Goal: Task Accomplishment & Management: Manage account settings

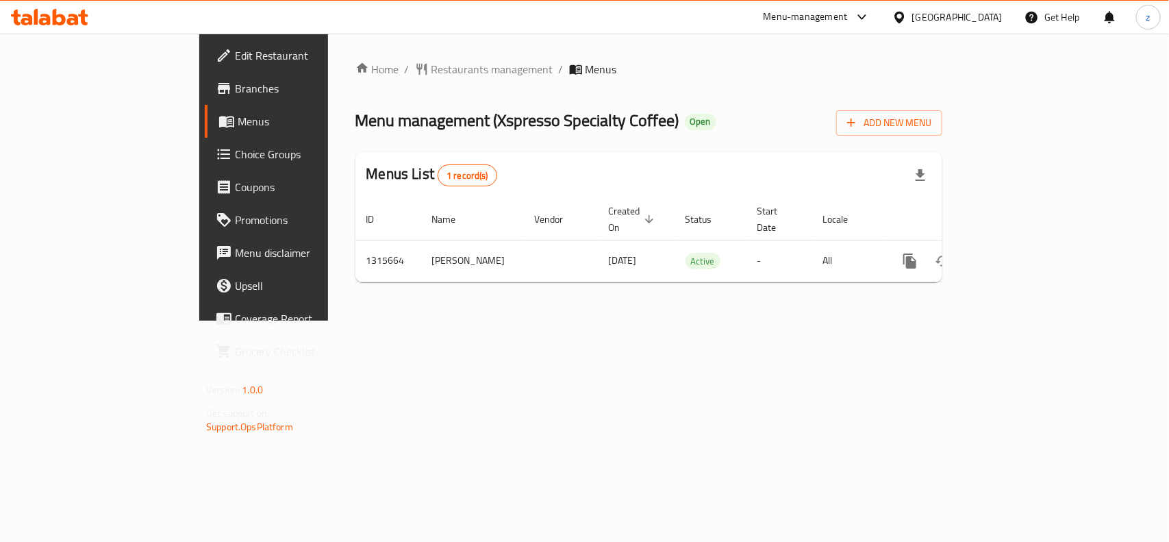
click at [235, 59] on span "Edit Restaurant" at bounding box center [309, 55] width 149 height 16
click at [235, 155] on span "Choice Groups" at bounding box center [309, 154] width 149 height 16
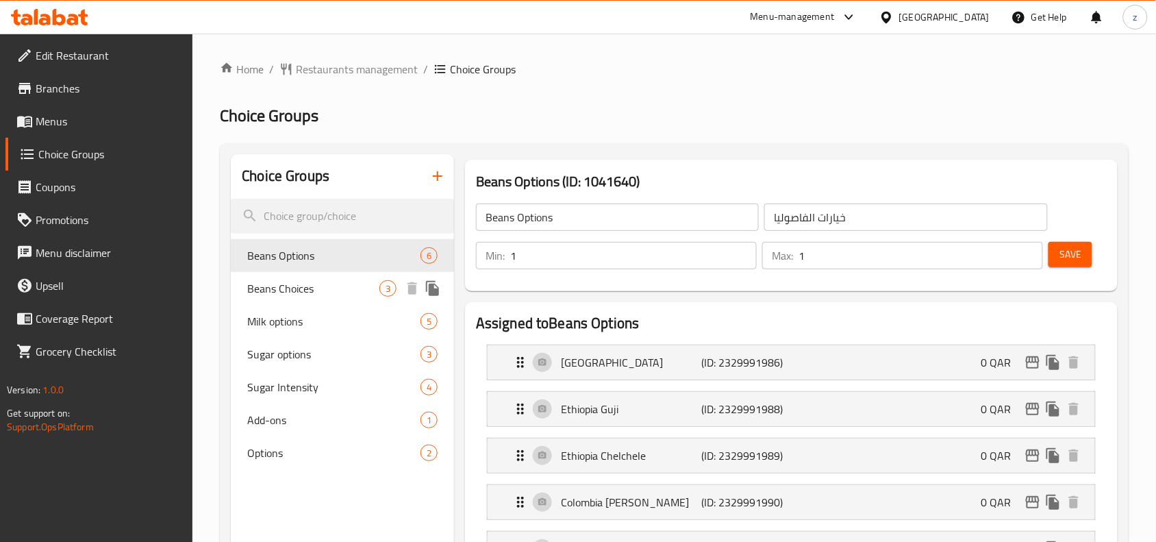
click at [281, 272] on div "Beans Choices 3" at bounding box center [342, 288] width 223 height 33
type input "Beans Choices"
type input "اختيارات الفاصوليا"
type input "0"
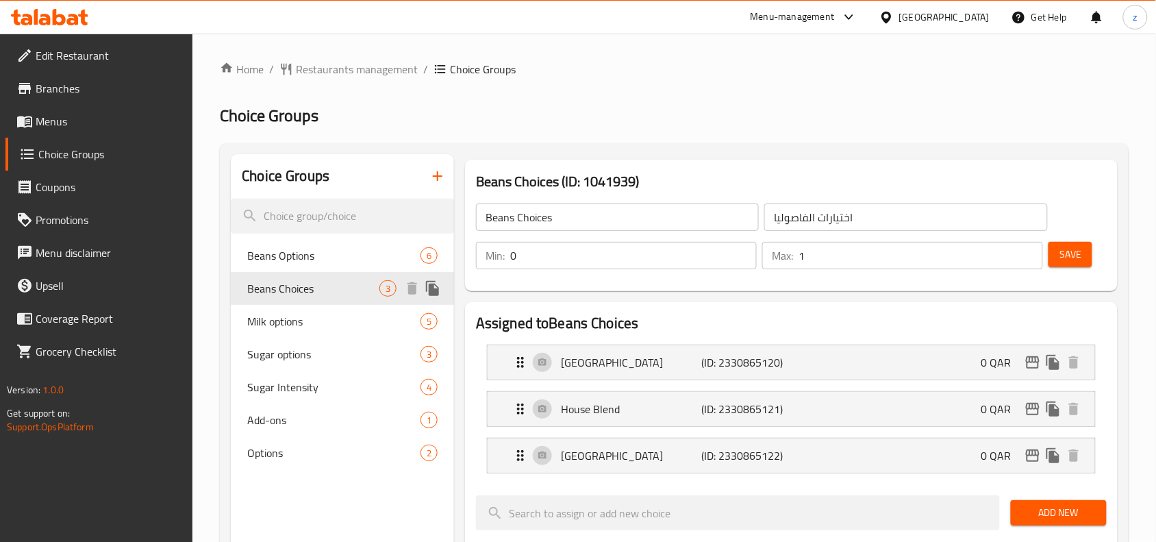
click at [270, 298] on div "Beans Choices 3" at bounding box center [342, 288] width 223 height 33
click at [266, 333] on div "Milk options 5" at bounding box center [342, 321] width 223 height 33
type input "Milk options"
type input "خيارات الحليب"
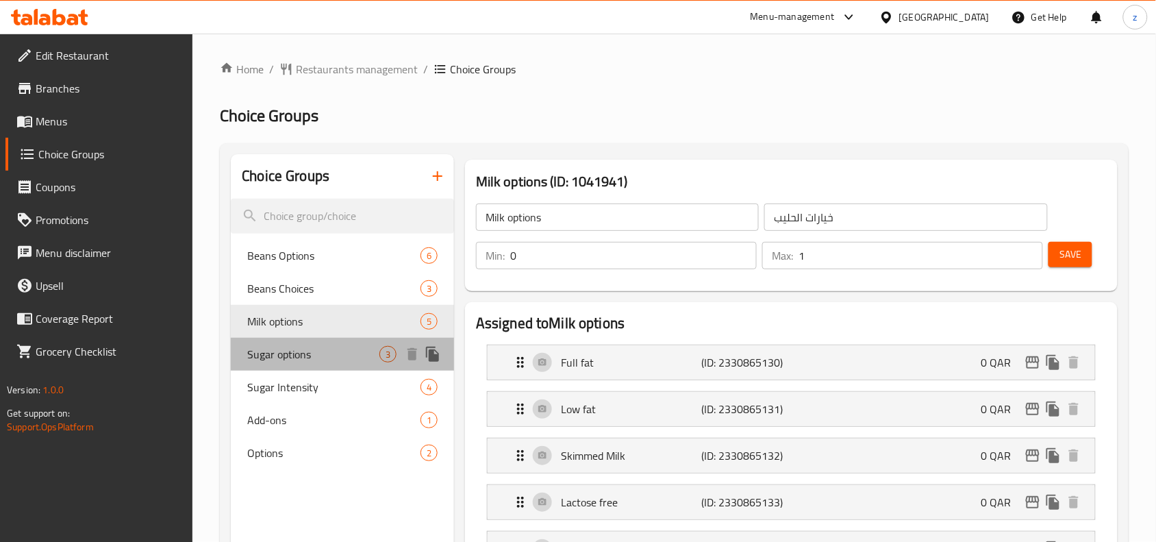
click at [266, 366] on div "Sugar options 3" at bounding box center [342, 353] width 223 height 33
type input "Sugar options"
type input "خيارات السكر"
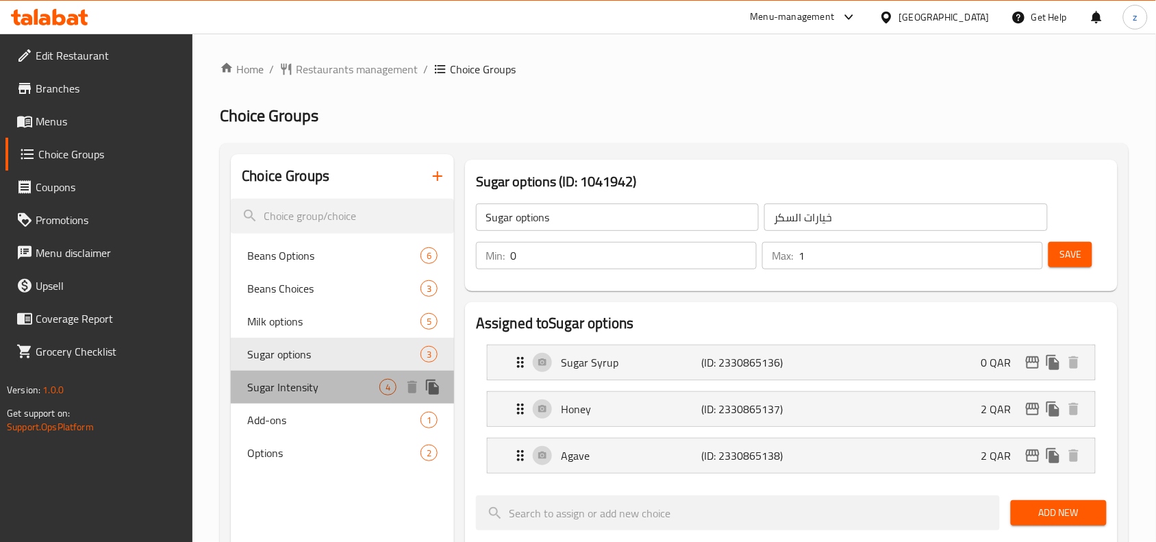
click at [261, 397] on div "Sugar Intensity 4" at bounding box center [342, 386] width 223 height 33
type input "Sugar Intensity"
type input "كثافة السكر"
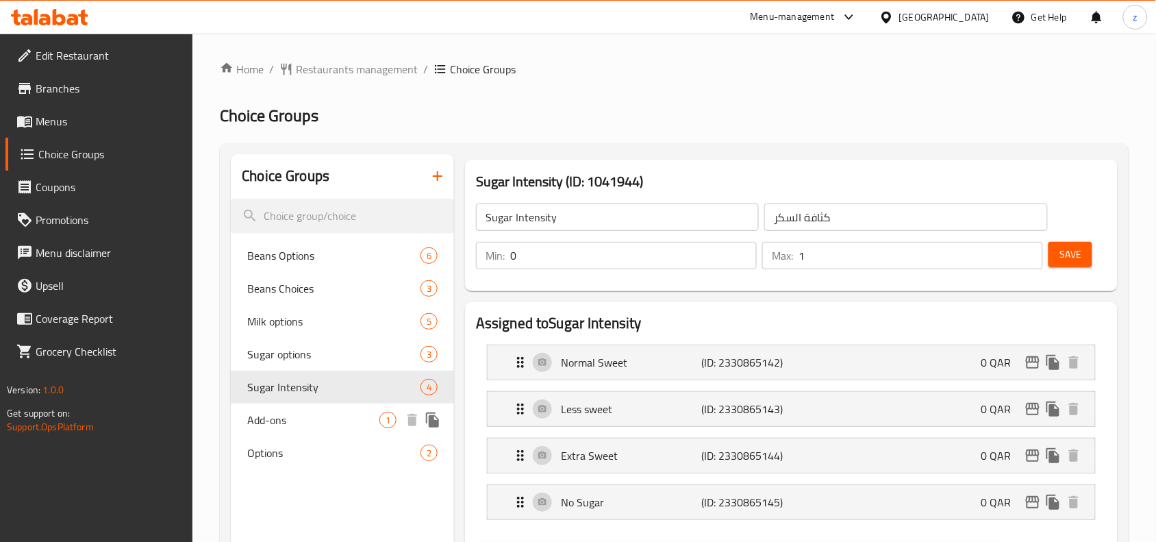
click at [264, 422] on span "Add-ons" at bounding box center [313, 419] width 132 height 16
type input "Add-ons"
type input "الإضافات"
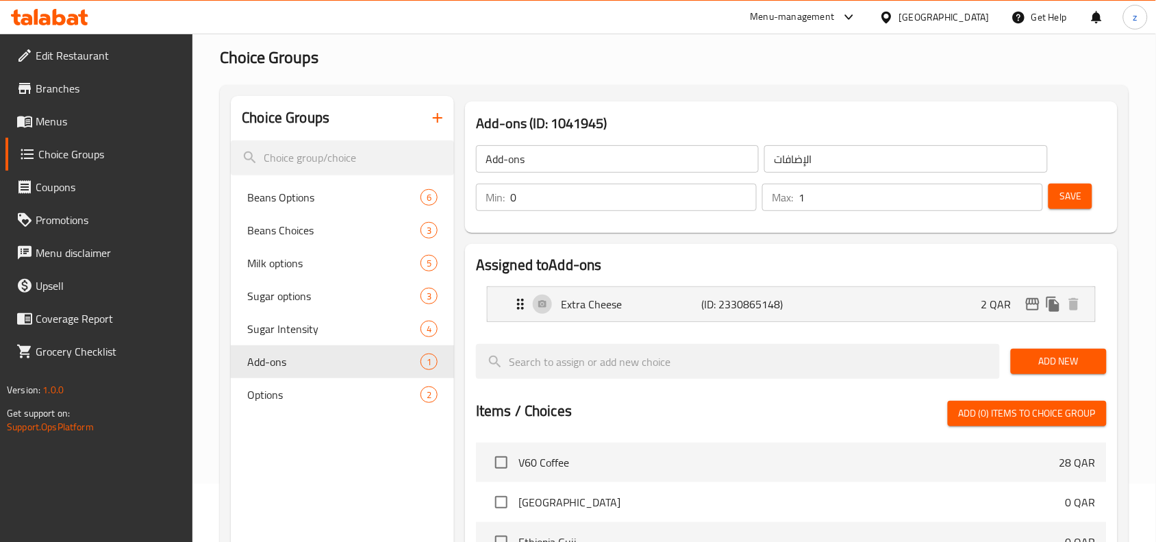
scroll to position [86, 0]
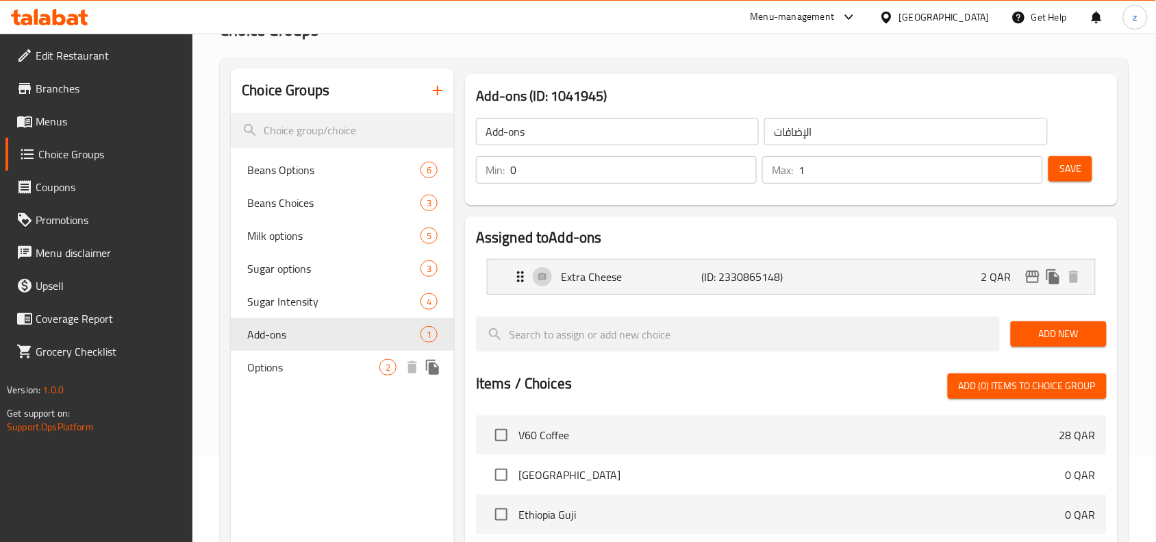
click at [284, 378] on div "Options 2" at bounding box center [342, 367] width 223 height 33
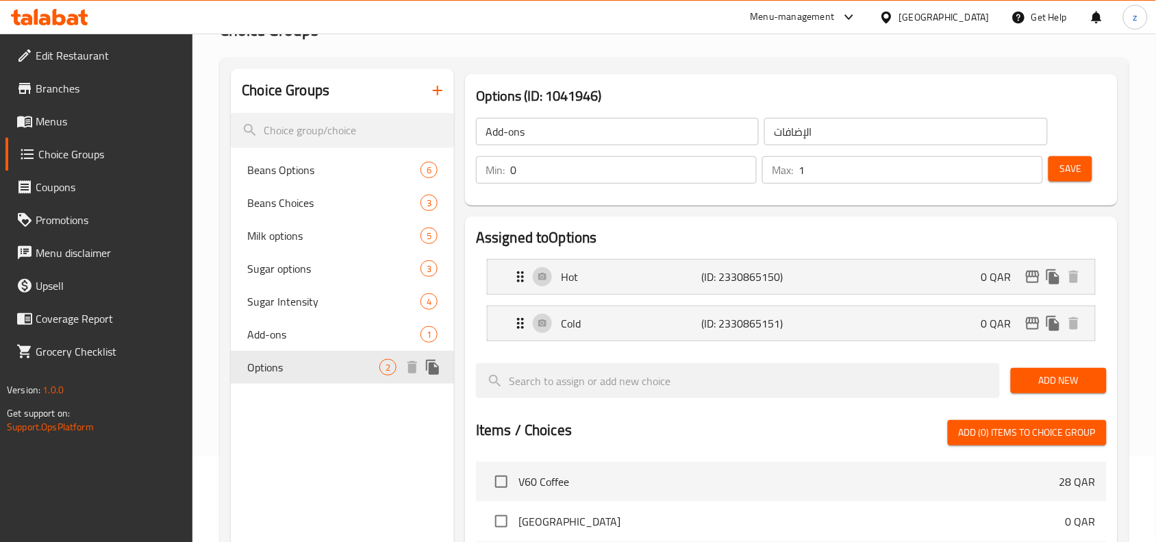
type input "Options"
type input "خيارات"
type input "1"
click at [288, 207] on span "Beans Choices" at bounding box center [313, 202] width 132 height 16
type input "Beans Choices"
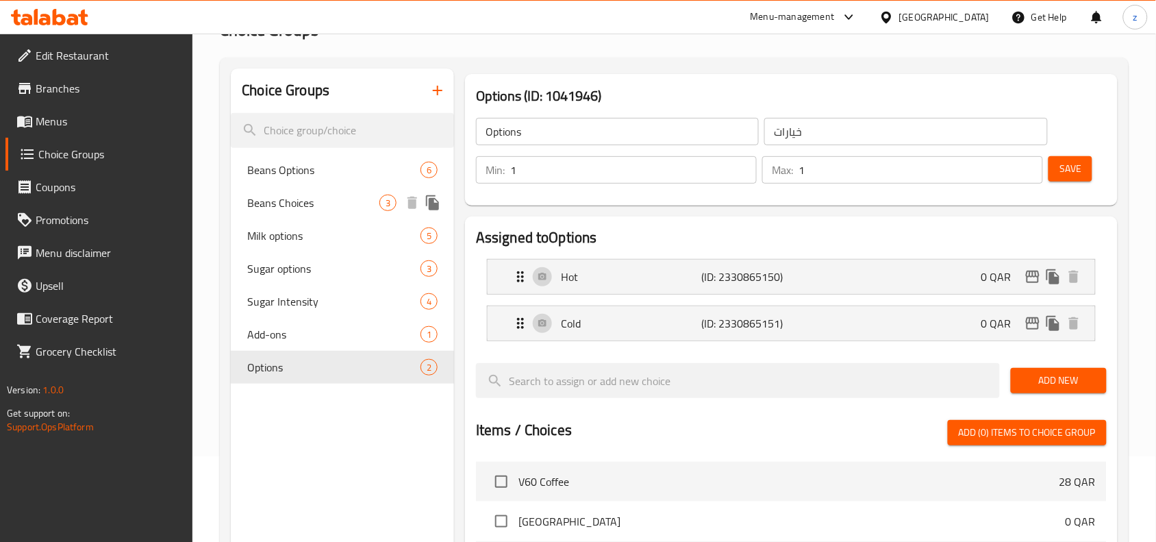
type input "اختيارات الفاصوليا"
type input "0"
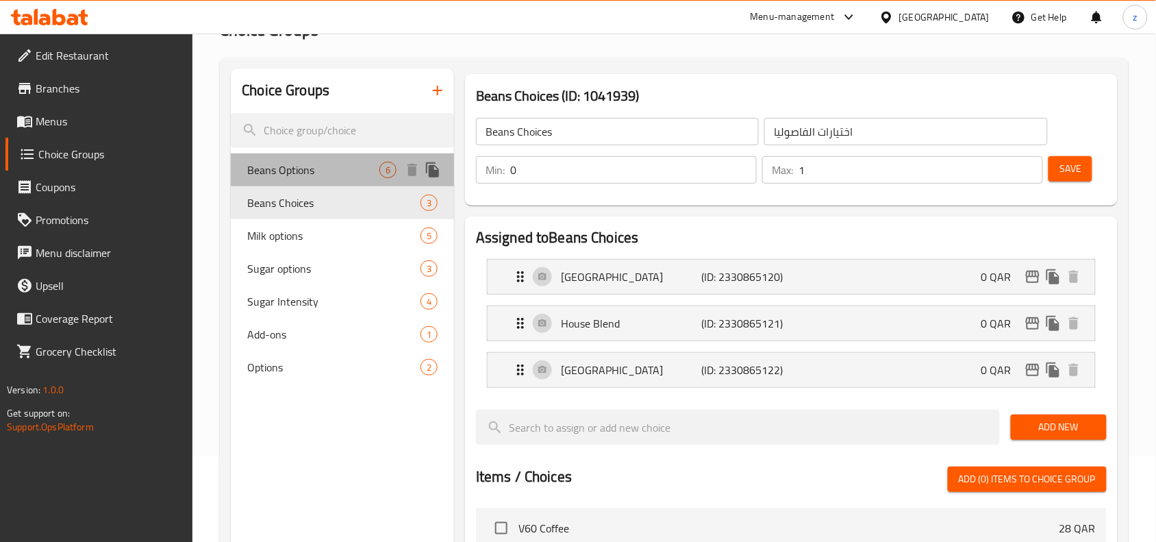
click at [288, 172] on span "Beans Options" at bounding box center [313, 170] width 132 height 16
type input "Beans Options"
type input "خيارات الفاصوليا"
type input "1"
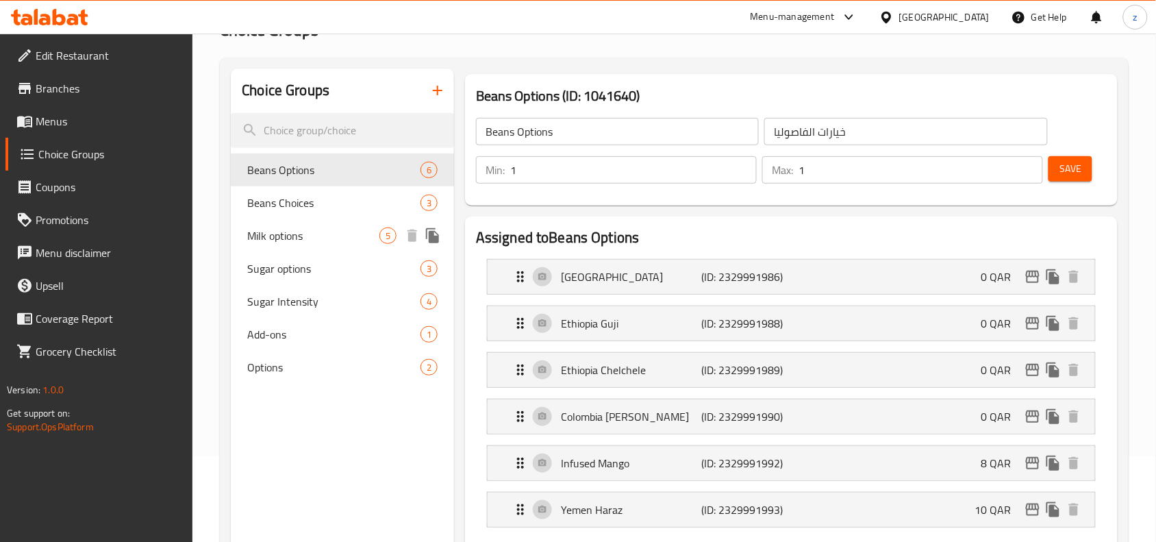
click at [277, 238] on span "Milk options" at bounding box center [313, 235] width 132 height 16
type input "Milk options"
type input "خيارات الحليب"
type input "0"
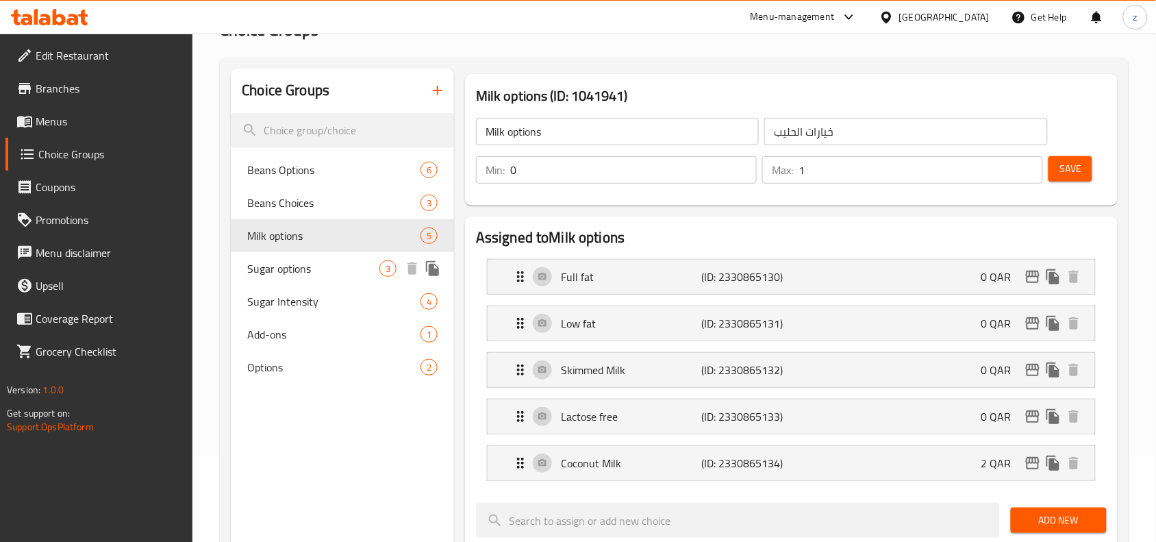
click at [288, 268] on span "Sugar options" at bounding box center [313, 268] width 132 height 16
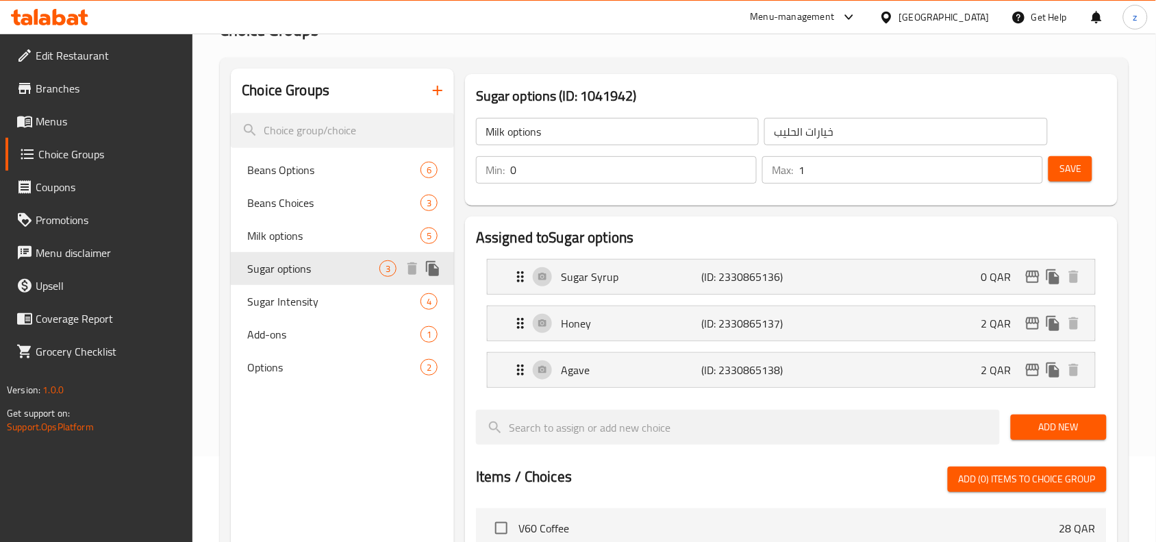
type input "Sugar options"
type input "خيارات السكر"
click at [291, 240] on span "Milk options" at bounding box center [313, 235] width 132 height 16
type input "Milk options"
type input "خيارات الحليب"
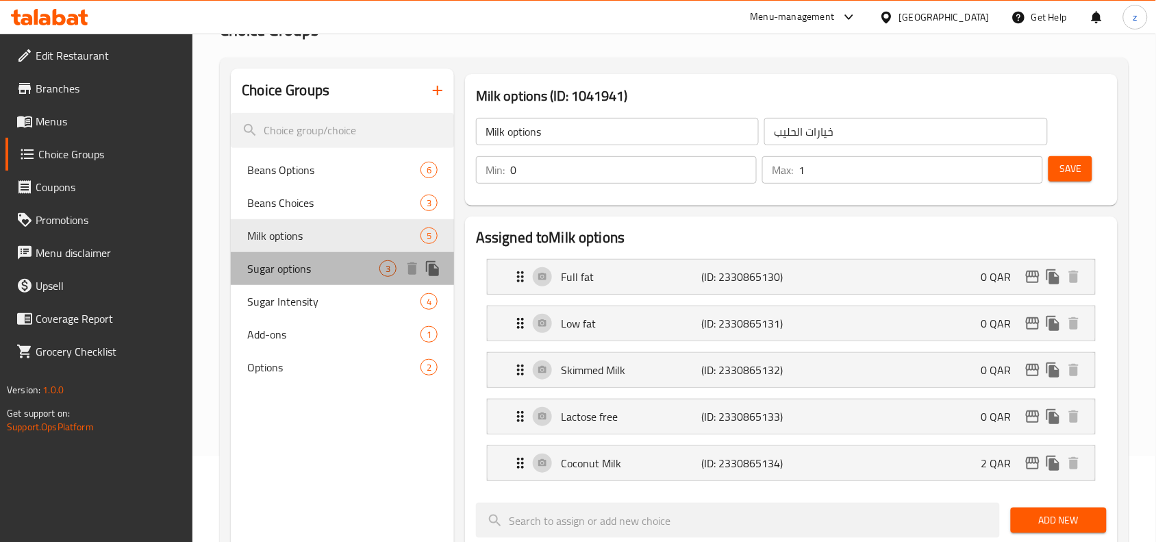
click at [278, 278] on div "Sugar options 3" at bounding box center [342, 268] width 223 height 33
type input "Sugar options"
type input "خيارات السكر"
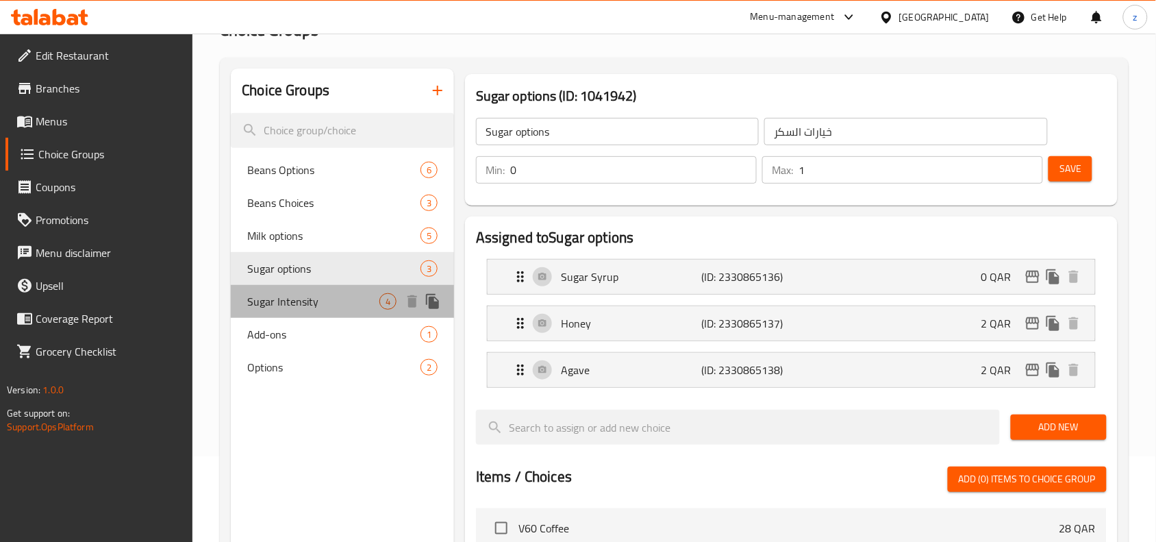
click at [283, 312] on div "Sugar Intensity 4" at bounding box center [342, 301] width 223 height 33
type input "Sugar Intensity"
type input "كثافة السكر"
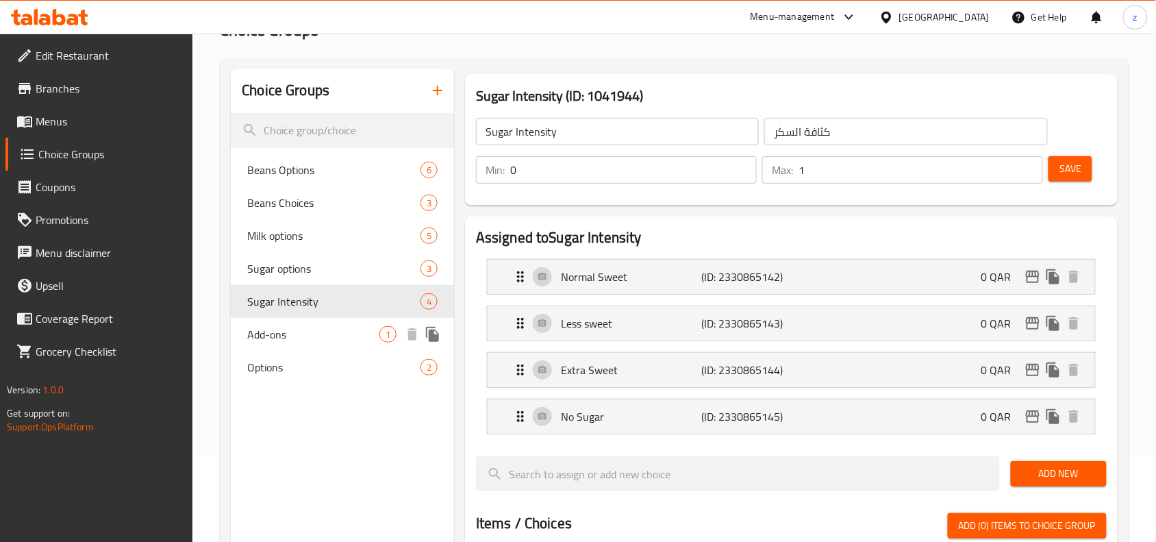
click at [308, 340] on span "Add-ons" at bounding box center [313, 334] width 132 height 16
type input "Add-ons"
type input "الإضافات"
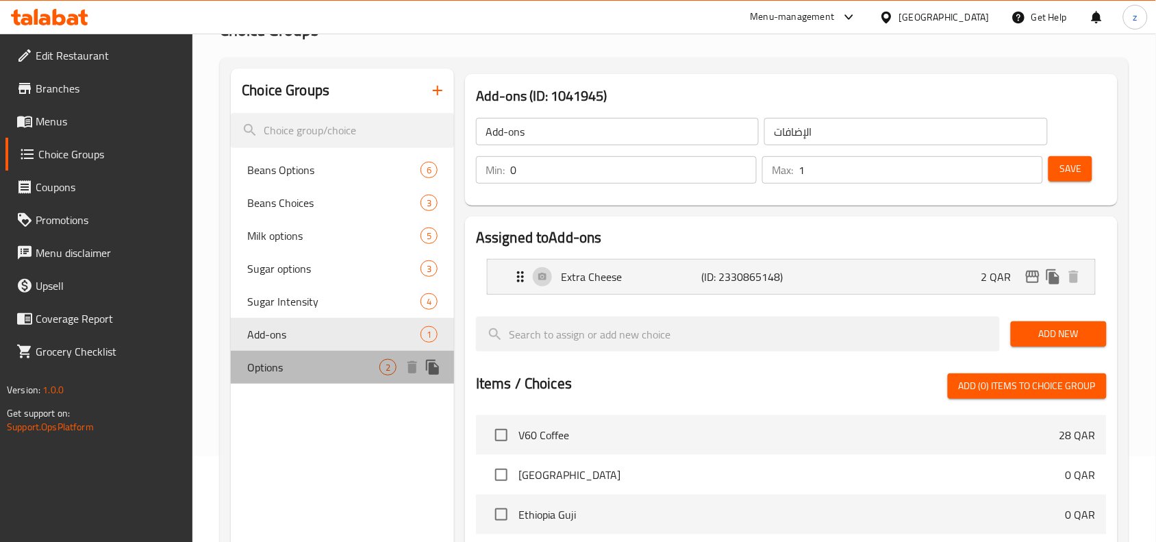
click at [307, 373] on span "Options" at bounding box center [313, 367] width 132 height 16
type input "Options"
type input "خيارات"
type input "1"
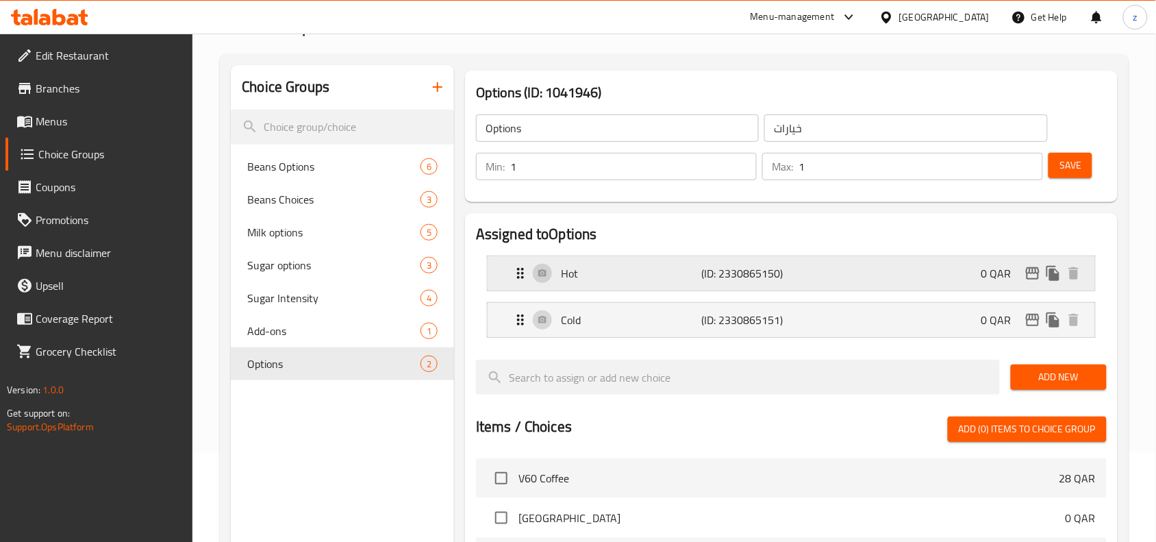
scroll to position [0, 0]
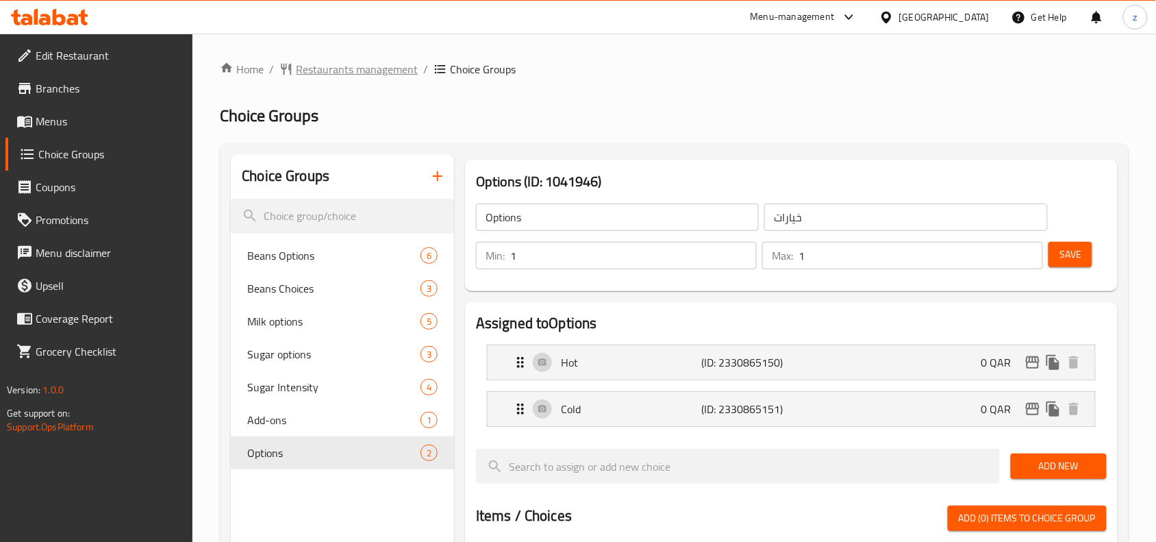
click at [334, 74] on span "Restaurants management" at bounding box center [357, 69] width 122 height 16
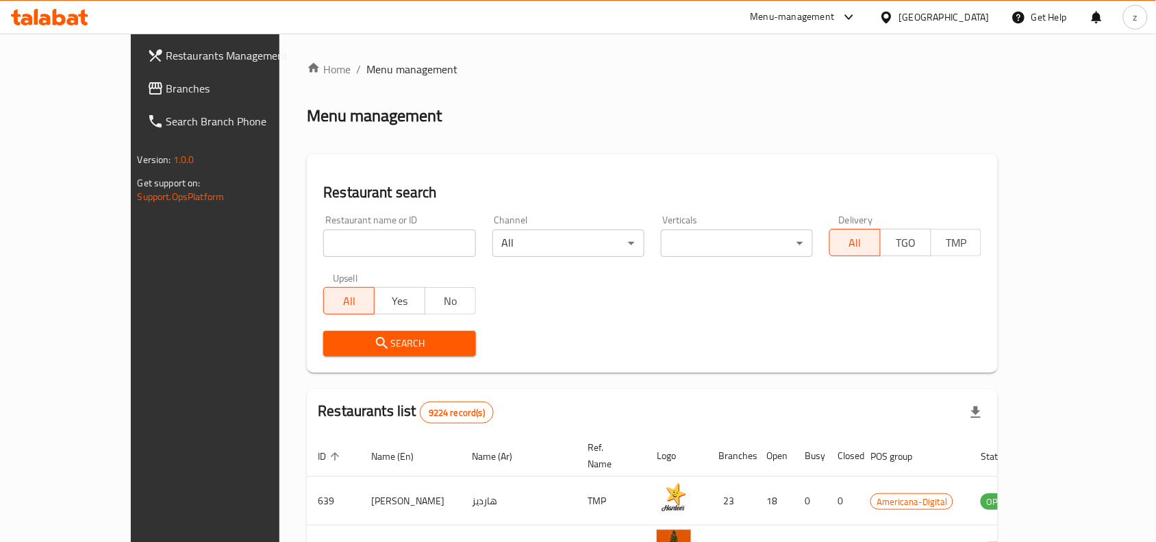
click at [166, 90] on span "Branches" at bounding box center [239, 88] width 146 height 16
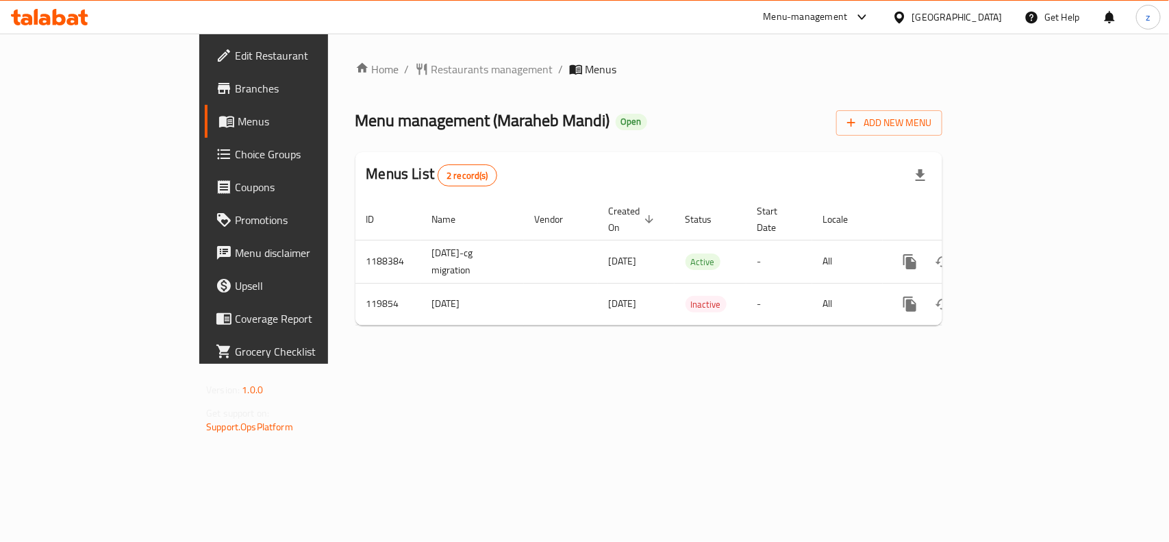
click at [216, 153] on span at bounding box center [225, 154] width 19 height 16
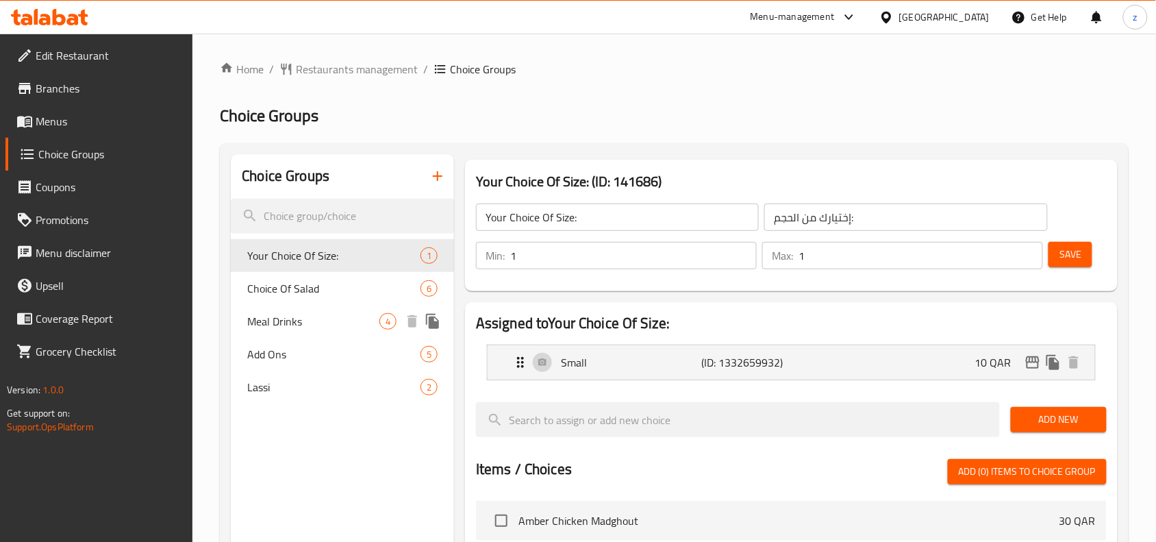
click at [279, 334] on div "Meal Drinks 4" at bounding box center [342, 321] width 223 height 33
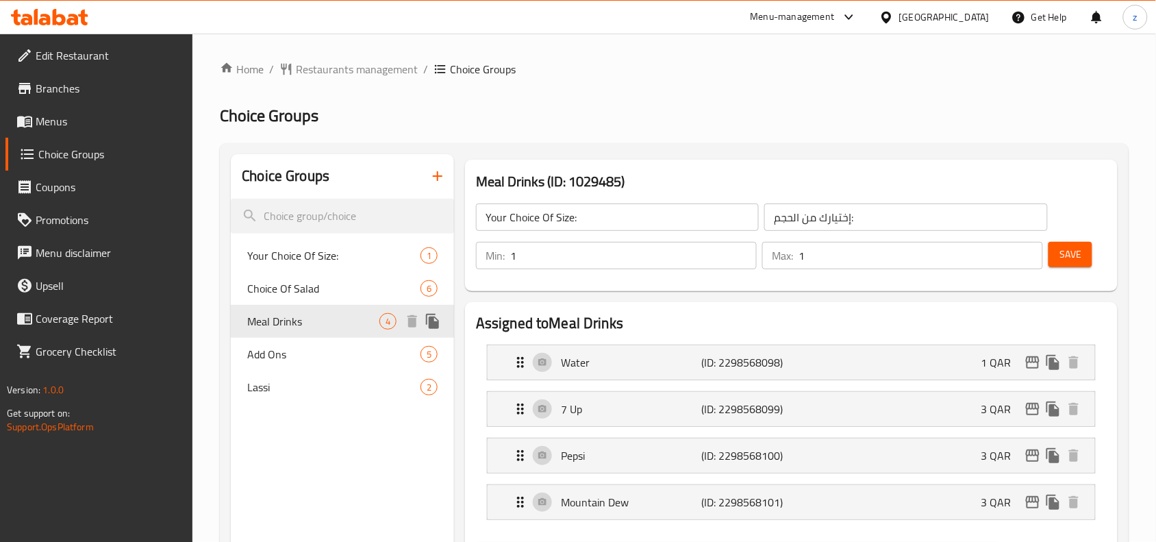
type input "Meal Drinks"
type input "مشروبات الوجبات"
type input "0"
type input "4"
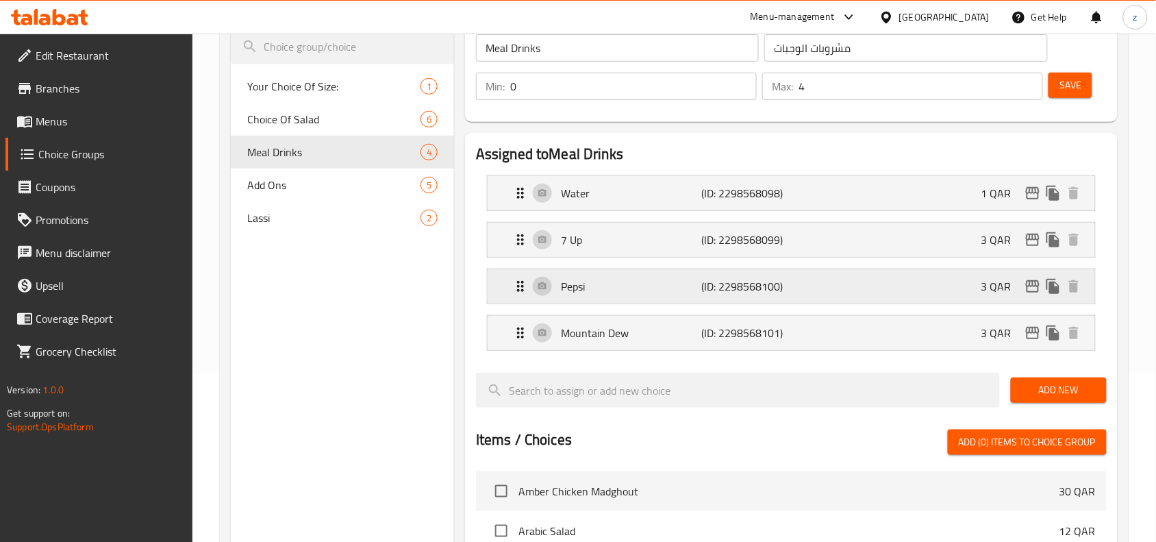
scroll to position [171, 0]
